Goal: Task Accomplishment & Management: Use online tool/utility

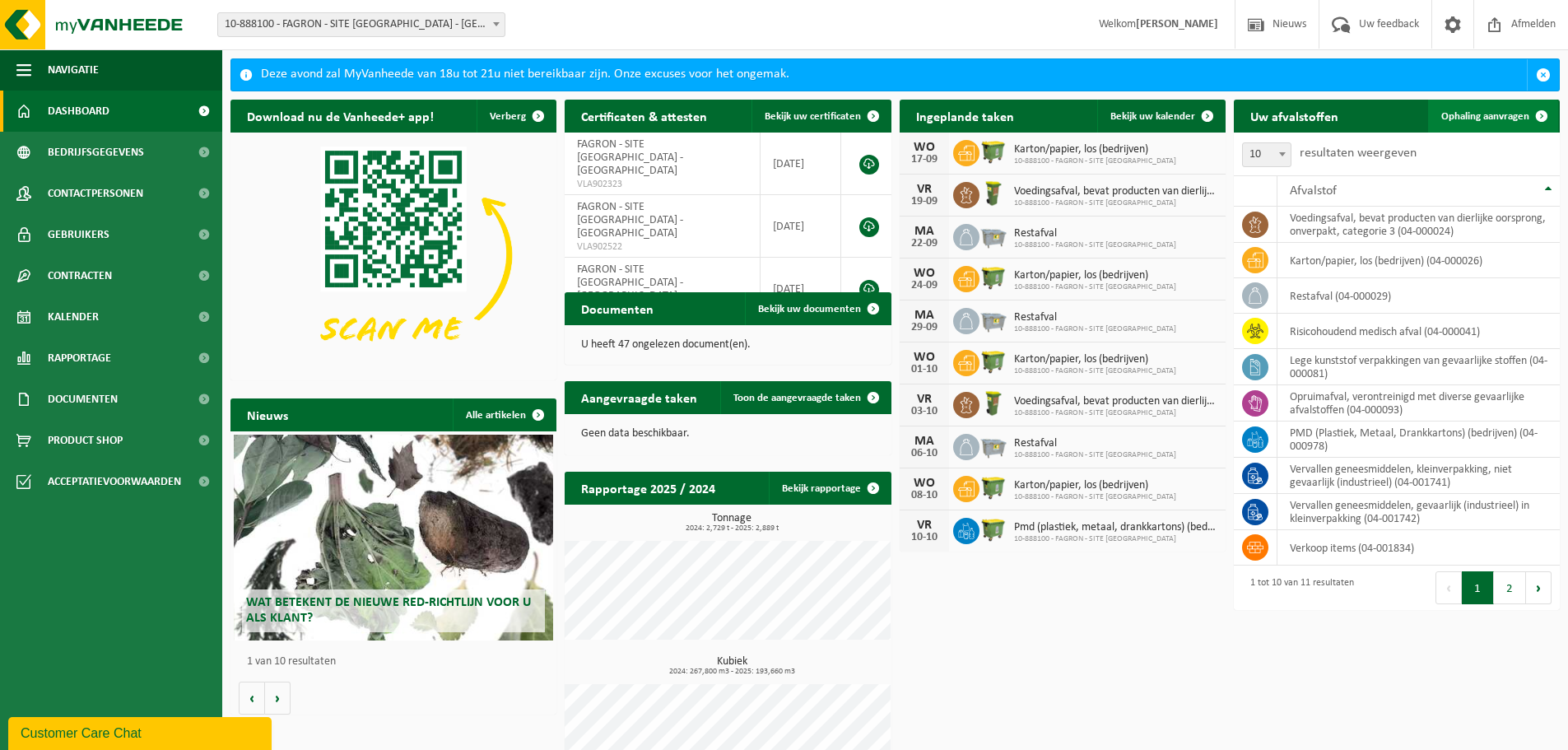
click at [1508, 118] on span "Ophaling aanvragen" at bounding box center [1485, 116] width 88 height 11
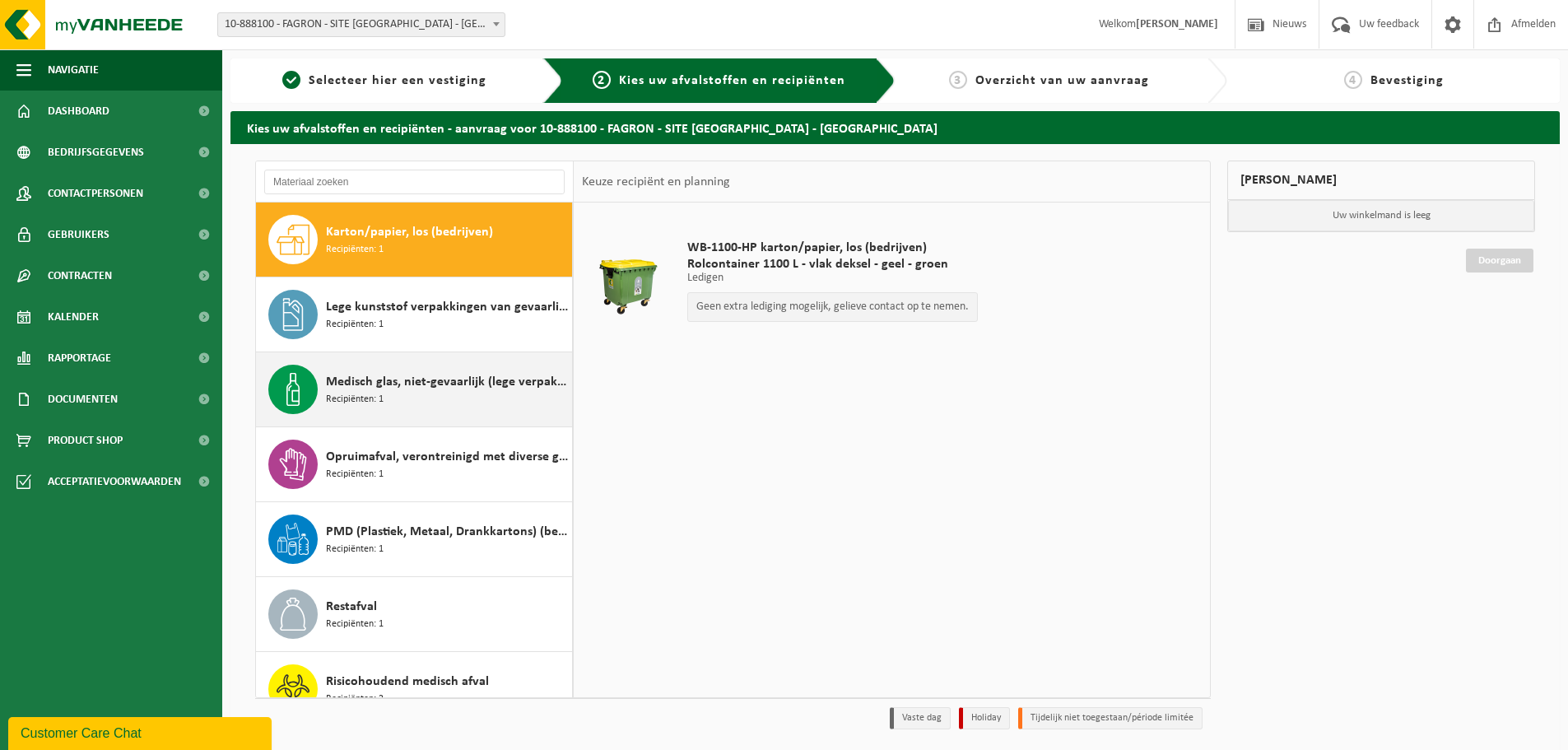
click at [429, 395] on div "Medisch glas, niet-gevaarlijk (lege verpakkingen) Recipiënten: 1" at bounding box center [447, 390] width 242 height 50
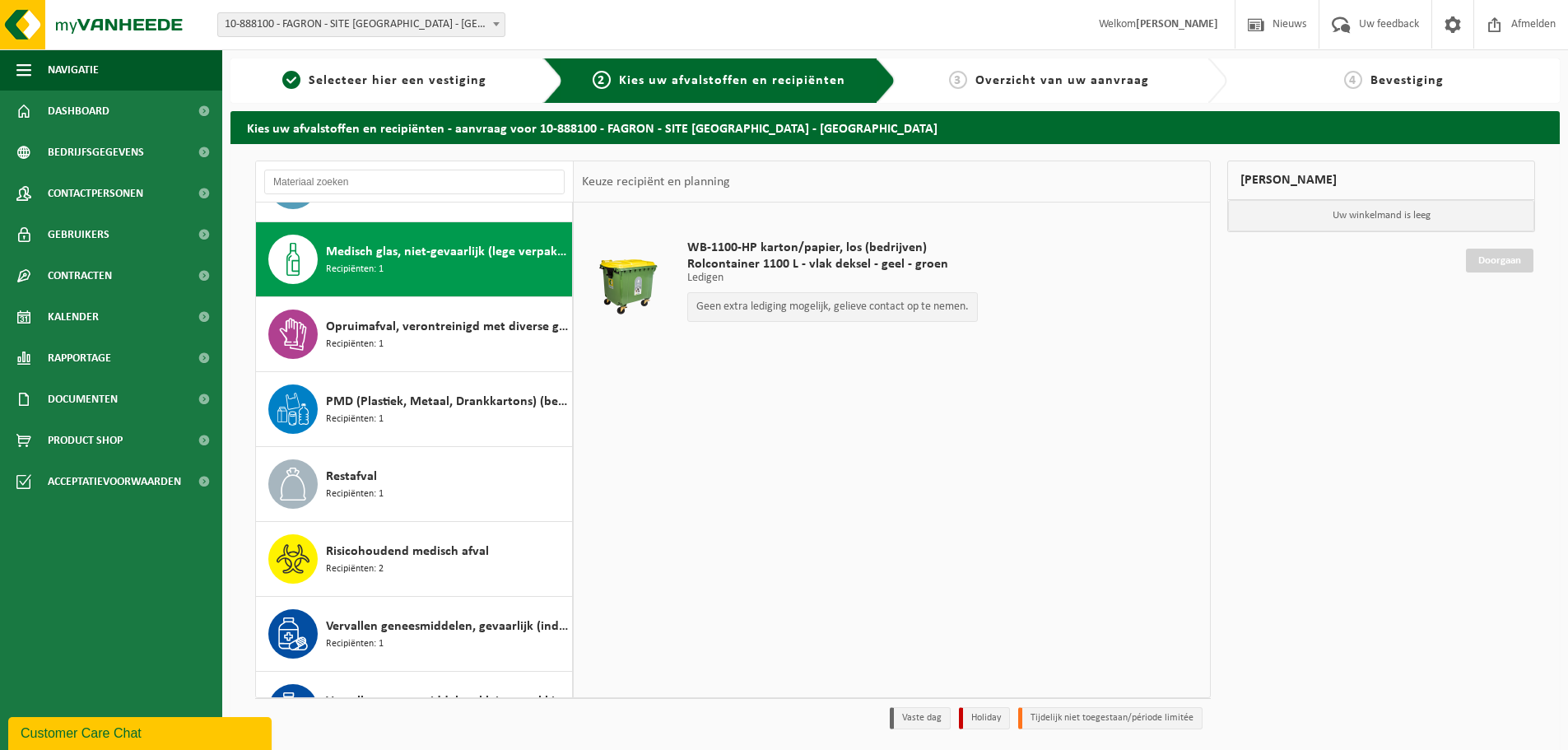
scroll to position [150, 0]
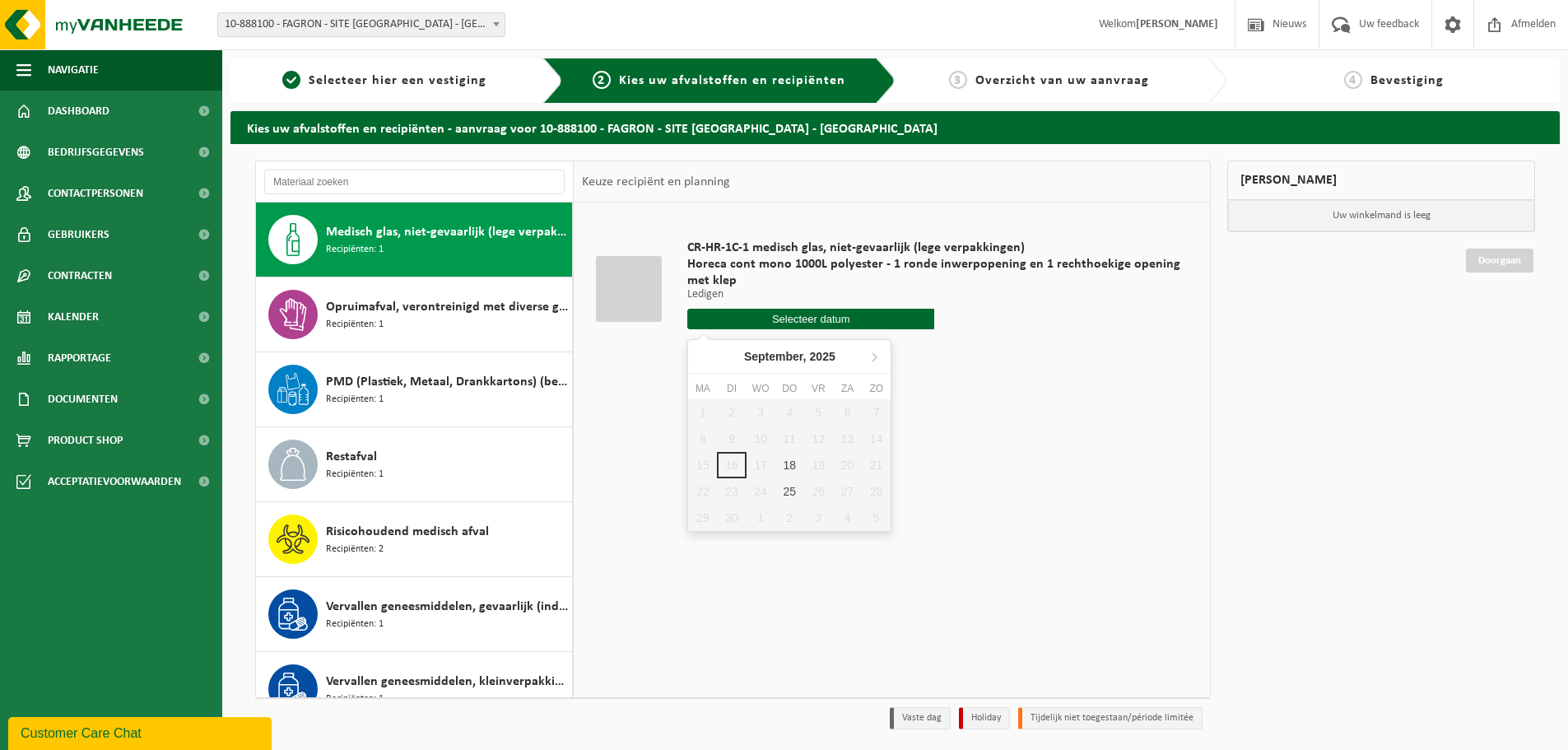
click at [825, 315] on input "text" at bounding box center [811, 319] width 247 height 21
click at [789, 488] on div "25" at bounding box center [789, 492] width 29 height 26
type input "Van 2025-09-25"
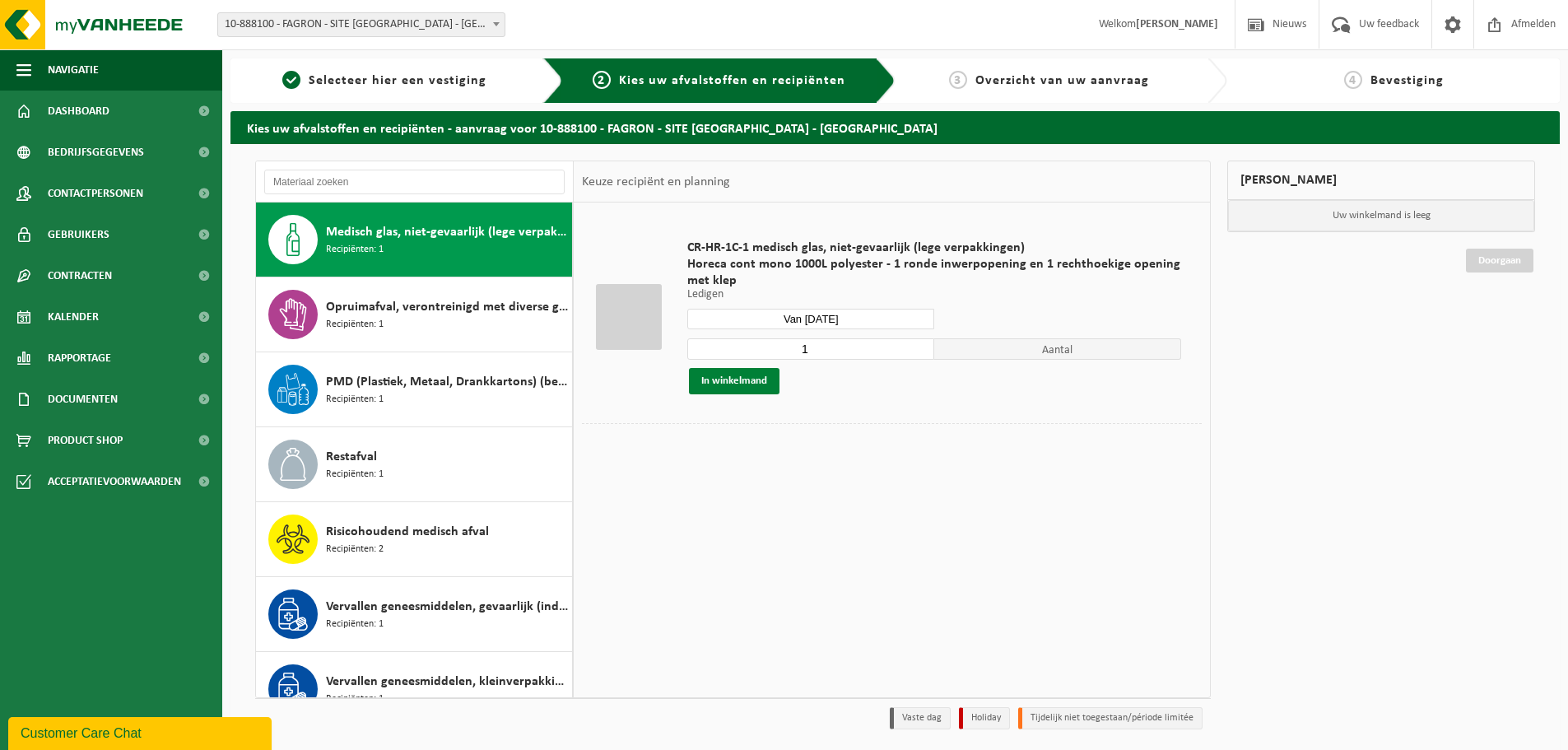
click at [751, 377] on button "In winkelmand" at bounding box center [734, 382] width 90 height 26
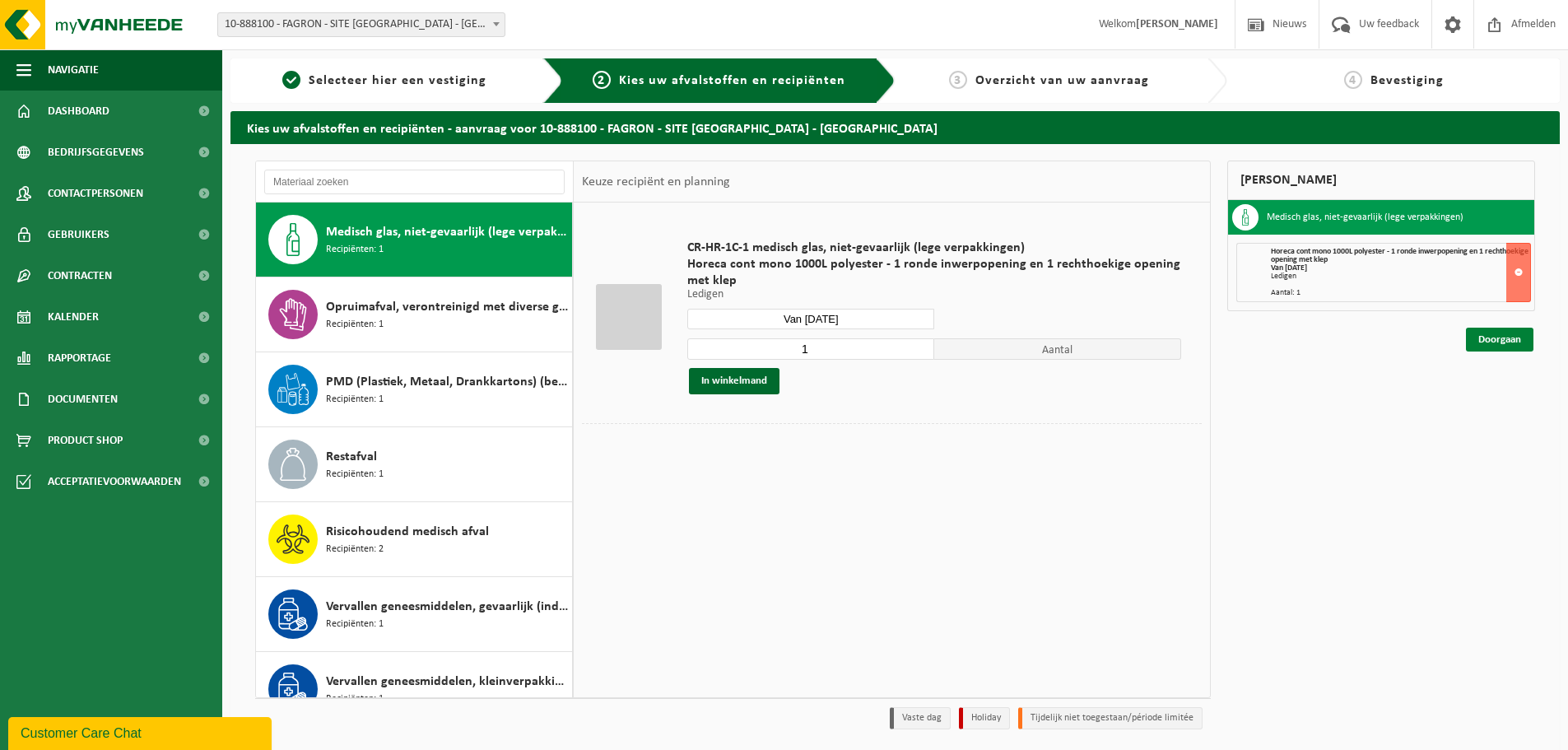
click at [1507, 339] on link "Doorgaan" at bounding box center [1500, 339] width 68 height 24
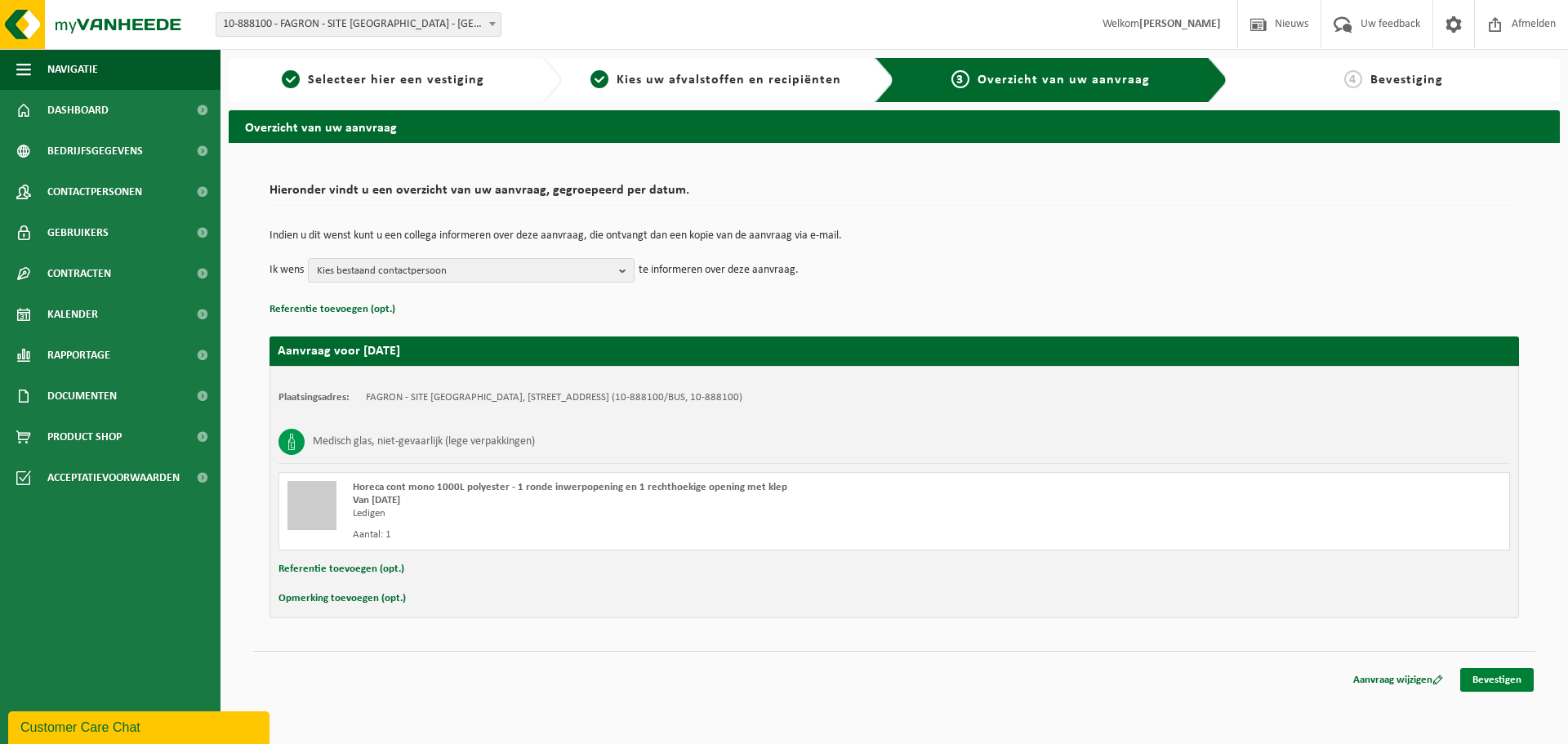
click at [1494, 683] on link "Bevestigen" at bounding box center [1497, 680] width 74 height 24
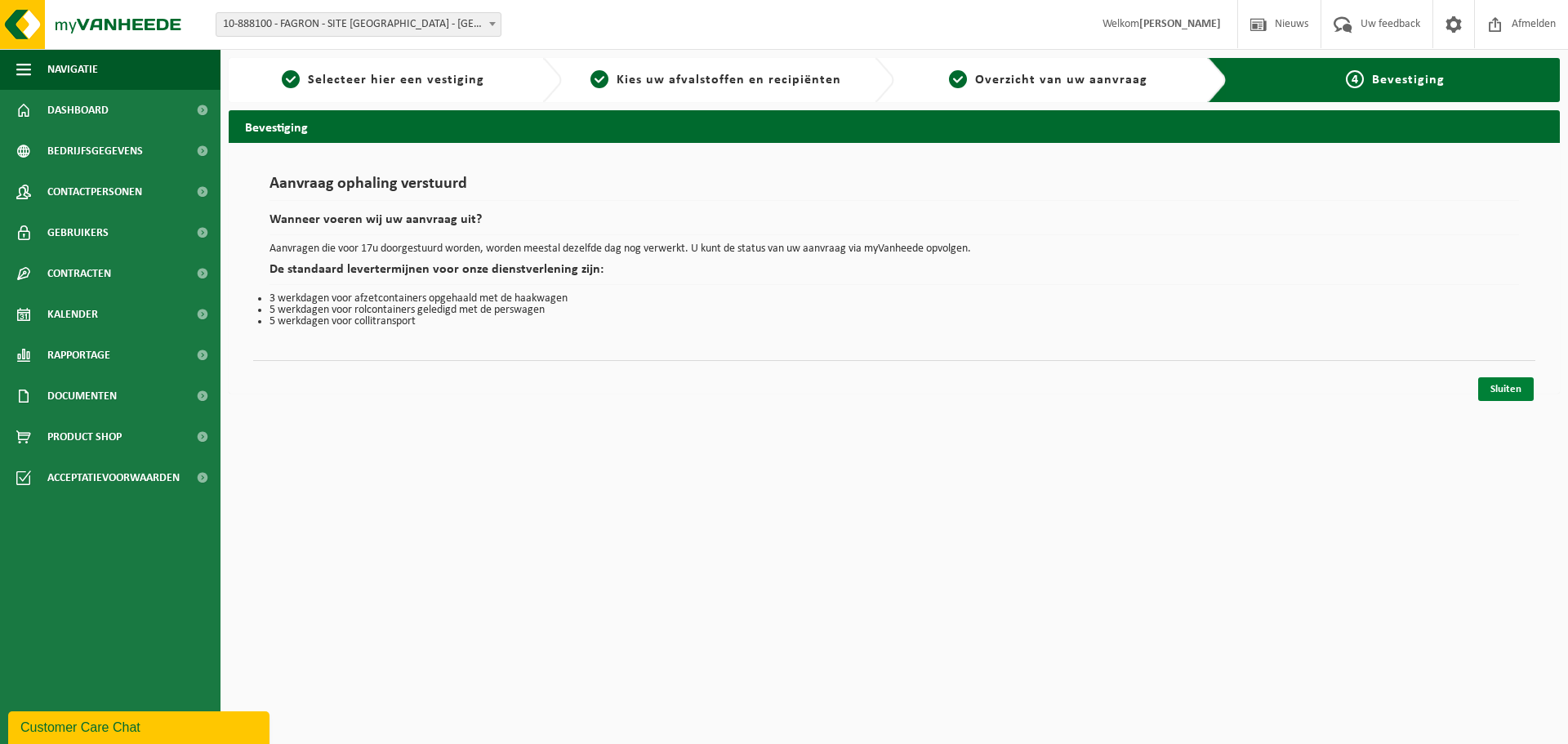
click at [1489, 388] on link "Sluiten" at bounding box center [1506, 389] width 56 height 24
